Goal: Task Accomplishment & Management: Manage account settings

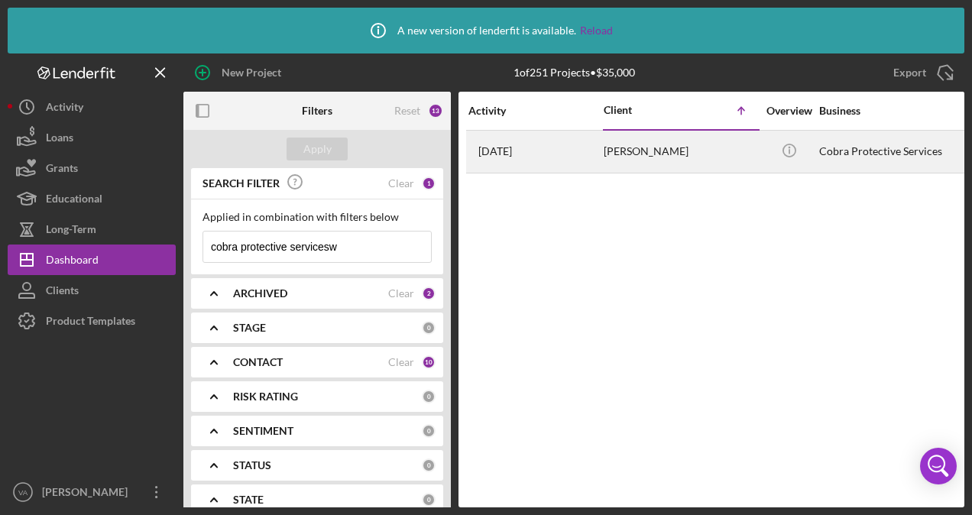
click at [725, 159] on div "[PERSON_NAME]" at bounding box center [680, 151] width 153 height 41
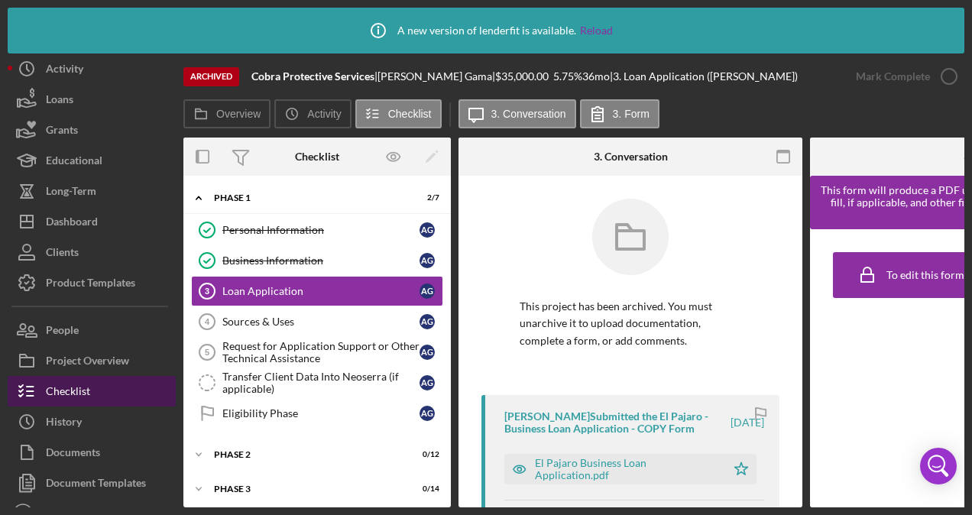
scroll to position [60, 0]
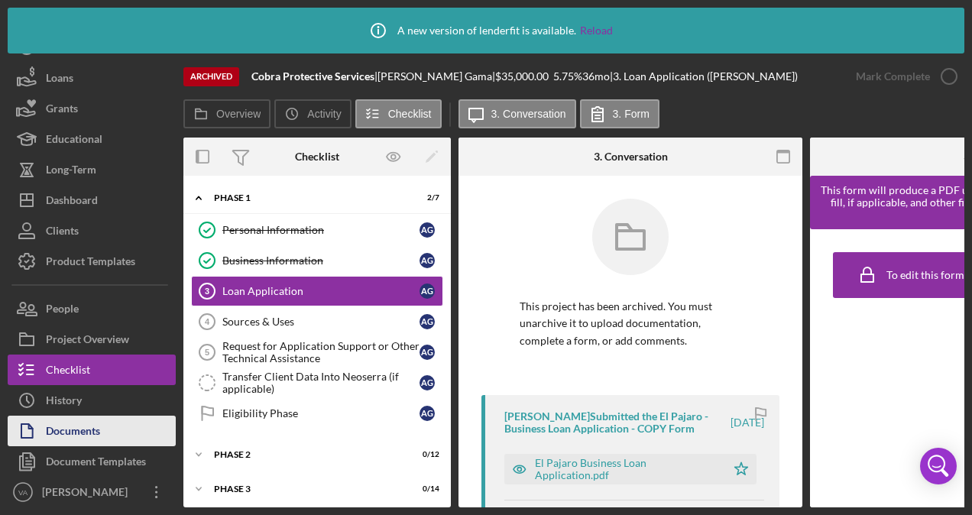
click at [96, 422] on div "Documents" at bounding box center [73, 433] width 54 height 34
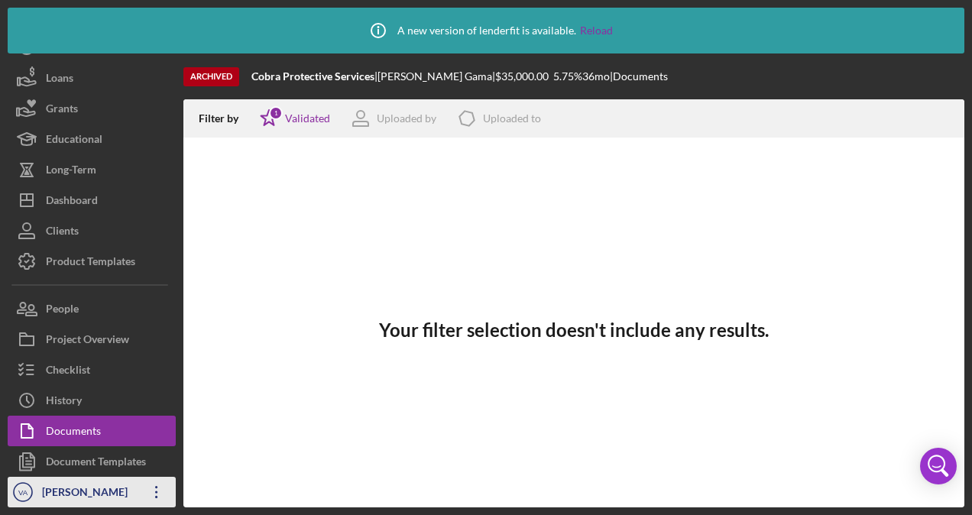
click at [93, 492] on div "[PERSON_NAME]" at bounding box center [87, 494] width 99 height 34
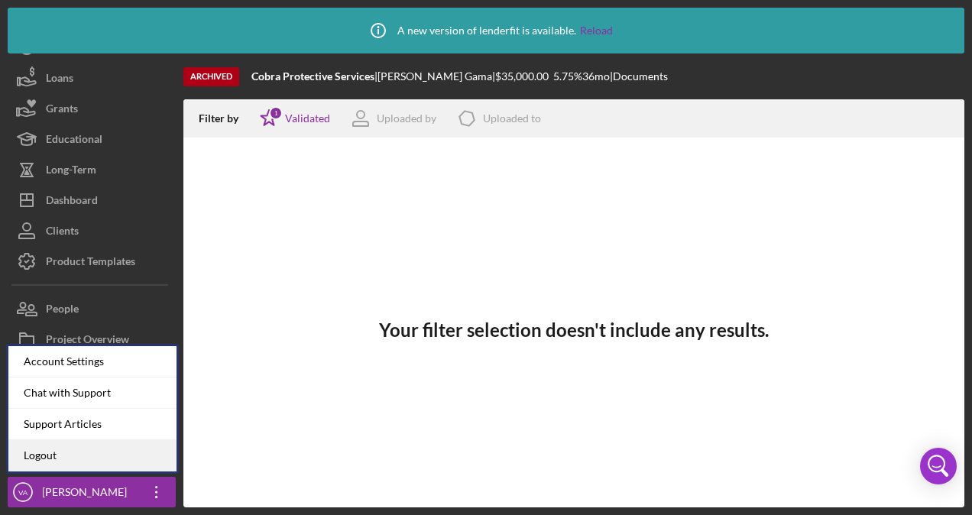
click at [96, 451] on link "Logout" at bounding box center [92, 455] width 168 height 31
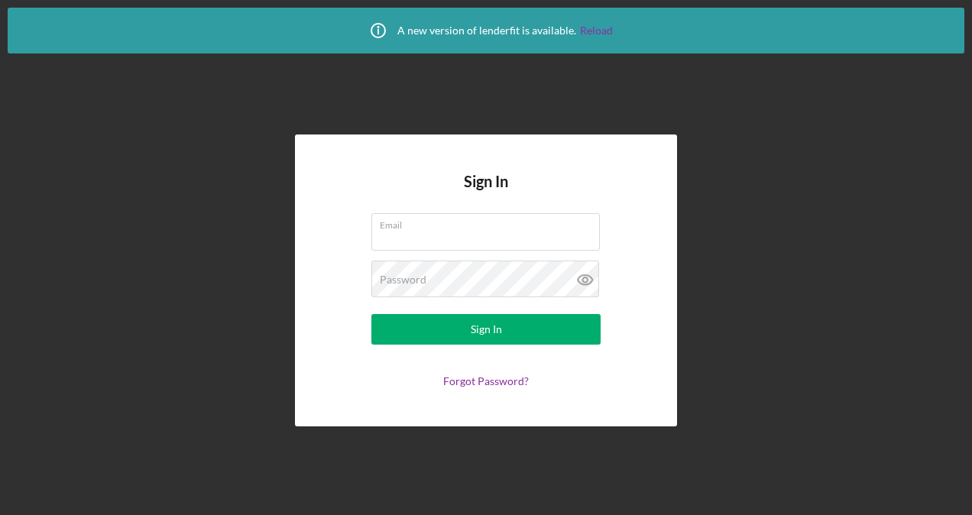
type input "[PERSON_NAME][EMAIL_ADDRESS][DOMAIN_NAME]"
